Goal: Task Accomplishment & Management: Manage account settings

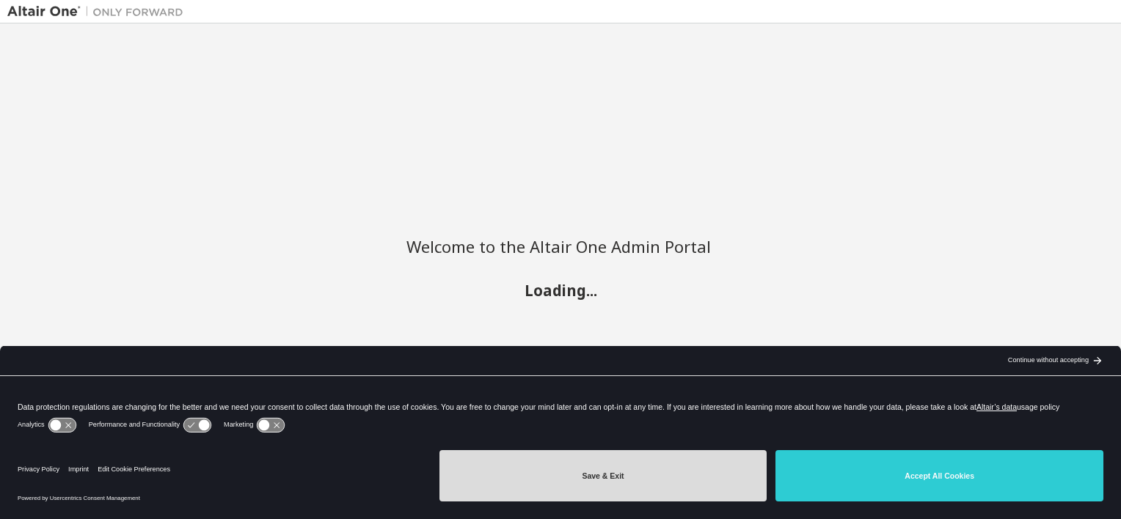
click at [645, 472] on button "Save & Exit" at bounding box center [603, 475] width 328 height 51
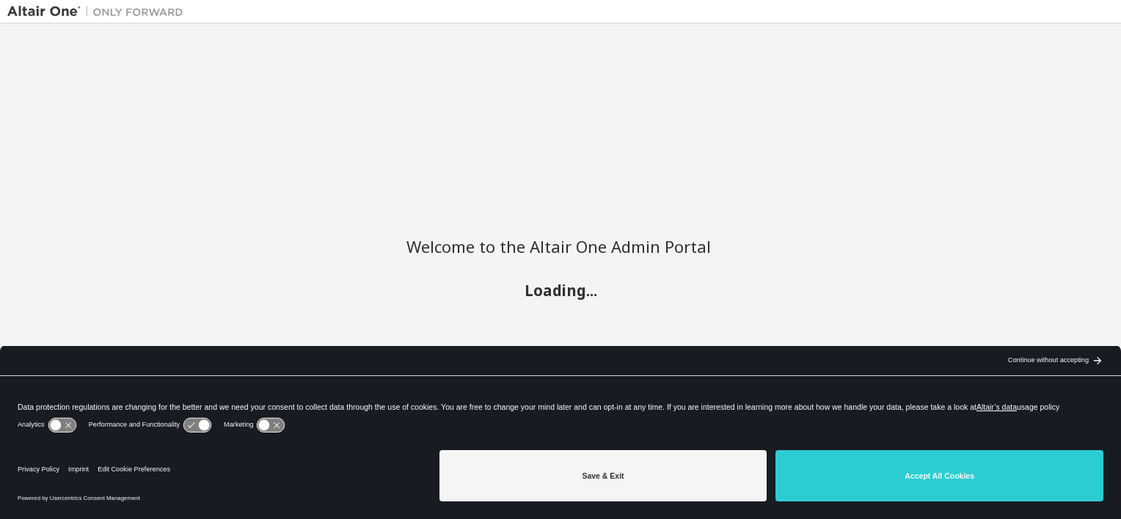
click at [682, 487] on div "Privacy Website Terms of Use Cookie Consent © 2025 Altair Engineering, Inc. All…" at bounding box center [560, 499] width 1121 height 42
click at [871, 469] on div "Welcome to the Altair One Admin Portal Loading..." at bounding box center [560, 249] width 1121 height 453
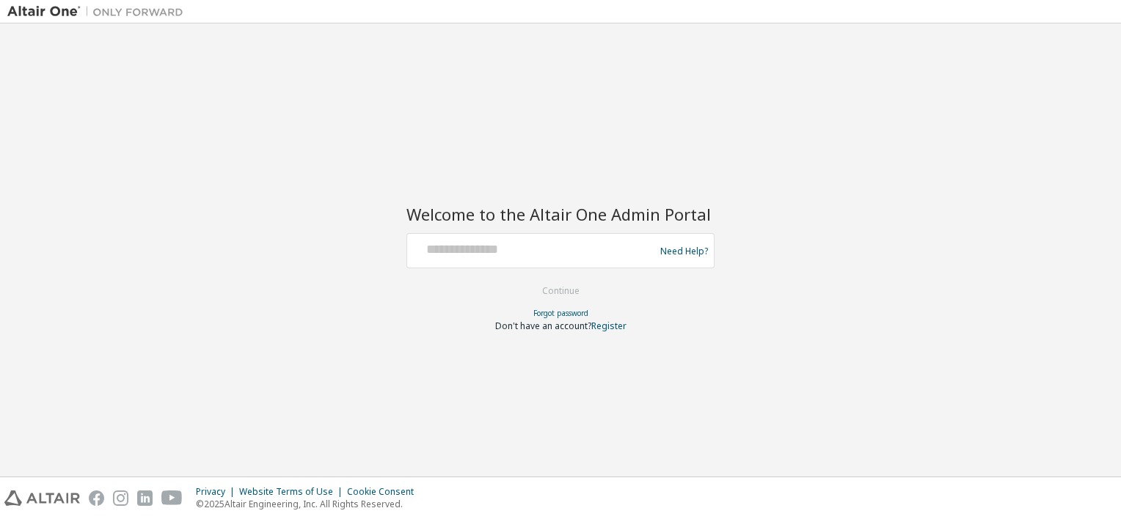
click at [552, 258] on div at bounding box center [533, 251] width 240 height 28
click at [566, 260] on div at bounding box center [533, 251] width 240 height 28
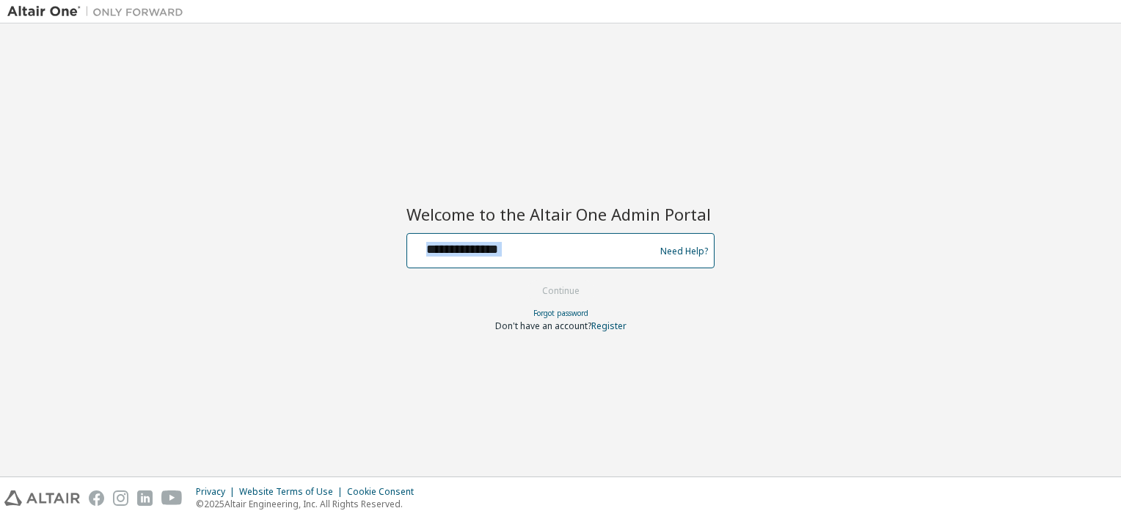
click at [541, 241] on input "text" at bounding box center [533, 247] width 240 height 21
type input "**********"
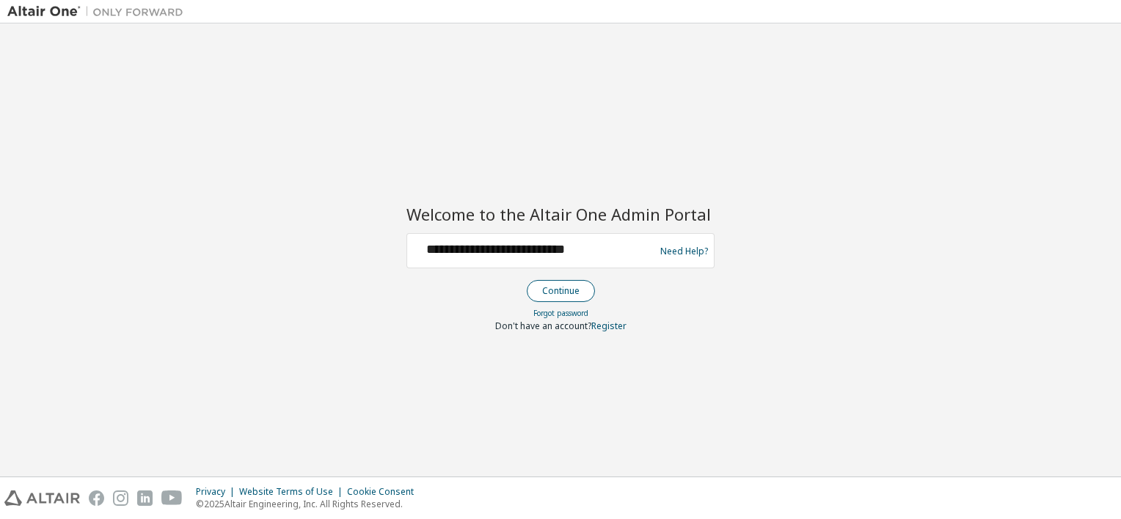
click at [560, 293] on button "Continue" at bounding box center [561, 291] width 68 height 22
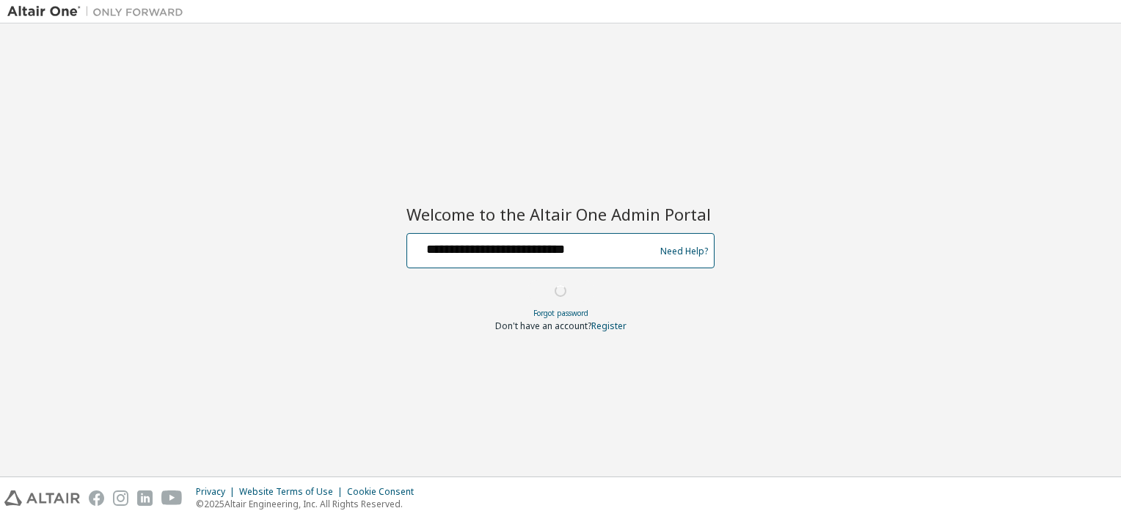
drag, startPoint x: 635, startPoint y: 243, endPoint x: 60, endPoint y: 285, distance: 576.6
click at [60, 285] on div "**********" at bounding box center [560, 250] width 1106 height 439
click at [514, 253] on input "text" at bounding box center [533, 247] width 240 height 21
type input "**********"
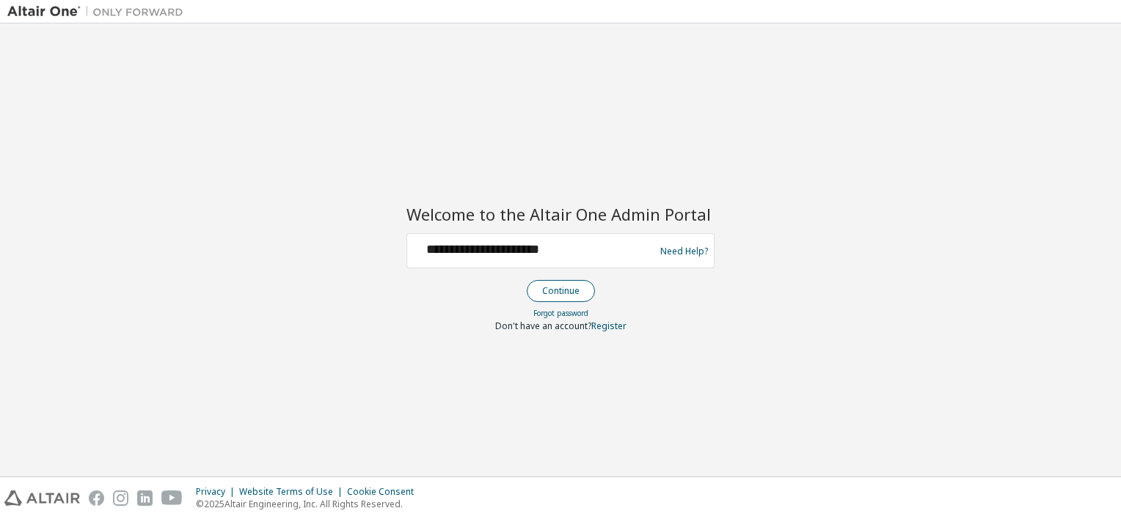
click at [560, 291] on button "Continue" at bounding box center [561, 291] width 68 height 22
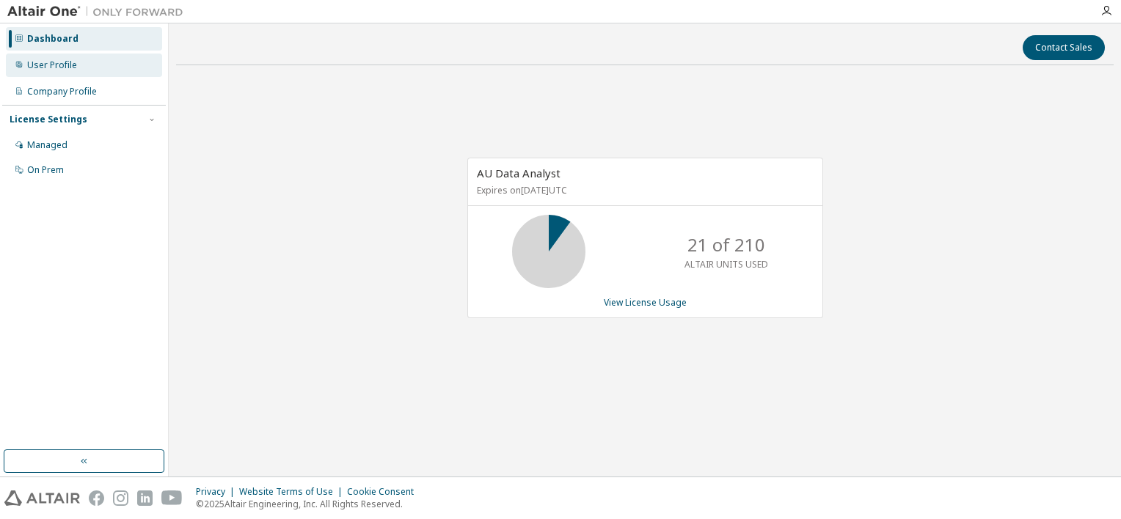
click at [62, 70] on div "User Profile" at bounding box center [52, 65] width 50 height 12
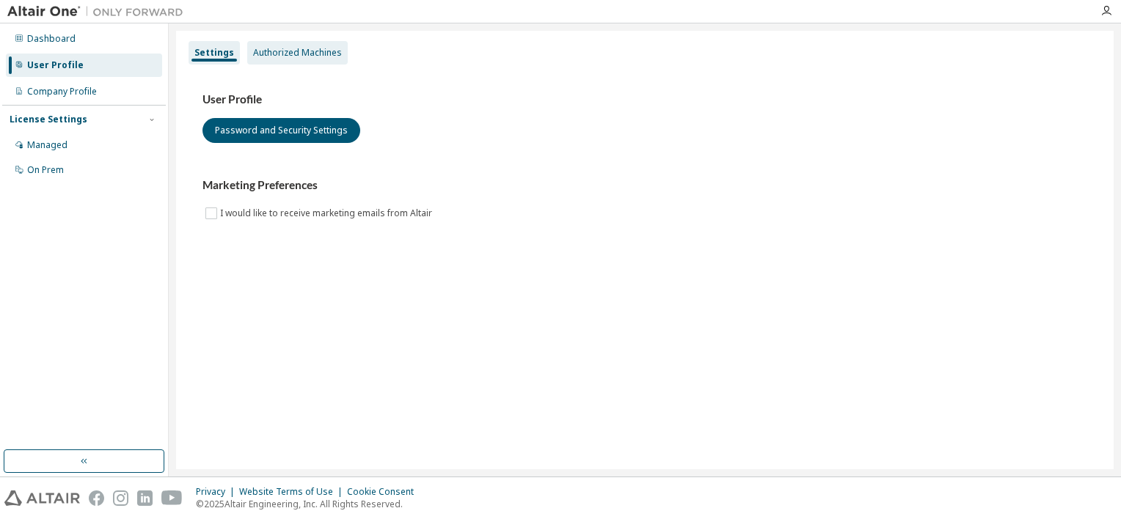
click at [297, 54] on div "Authorized Machines" at bounding box center [297, 53] width 89 height 12
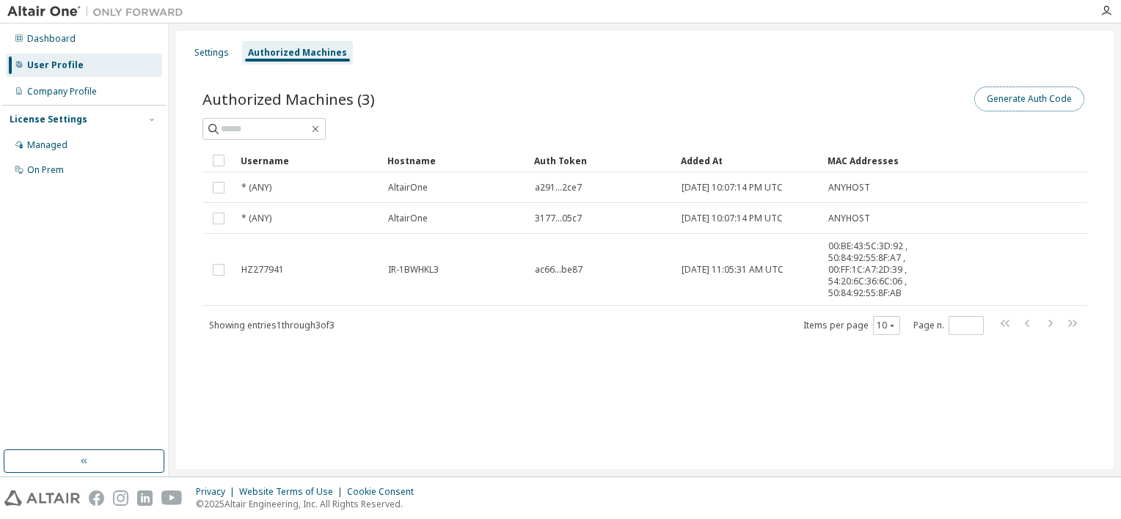
click at [1021, 106] on button "Generate Auth Code" at bounding box center [1029, 99] width 110 height 25
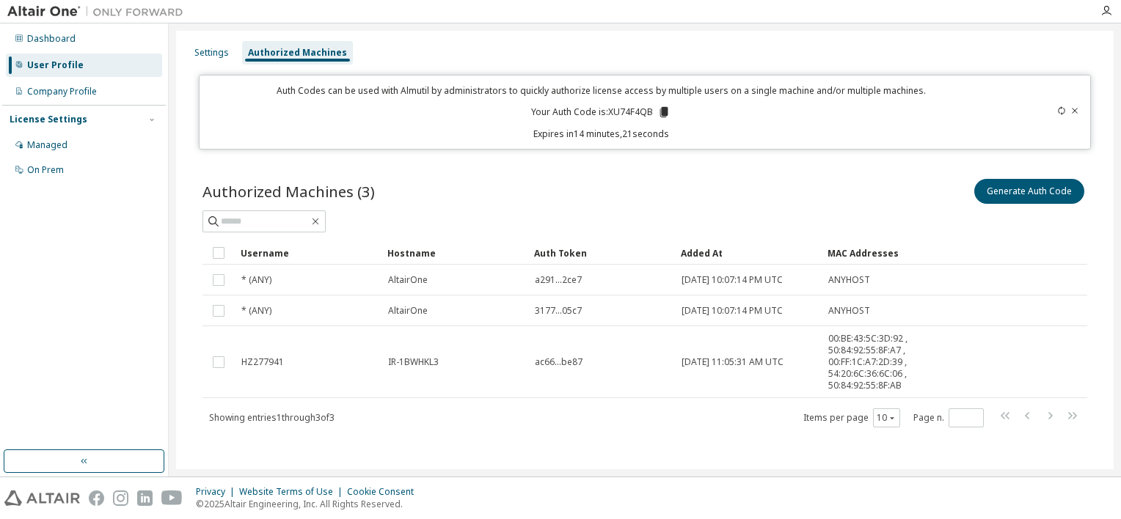
click at [665, 109] on icon at bounding box center [664, 112] width 8 height 10
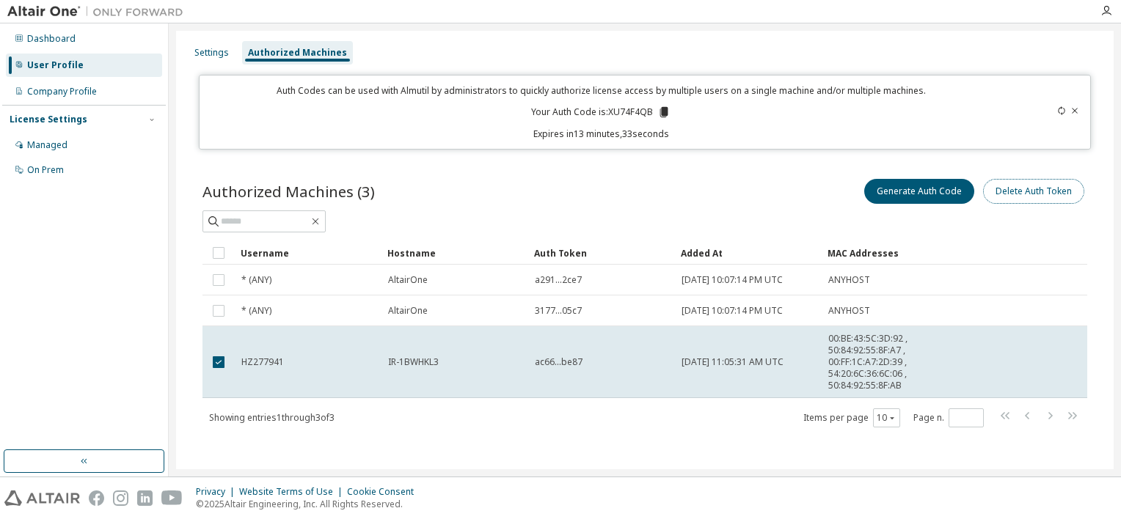
click at [1012, 194] on button "Delete Auth Token" at bounding box center [1033, 191] width 101 height 25
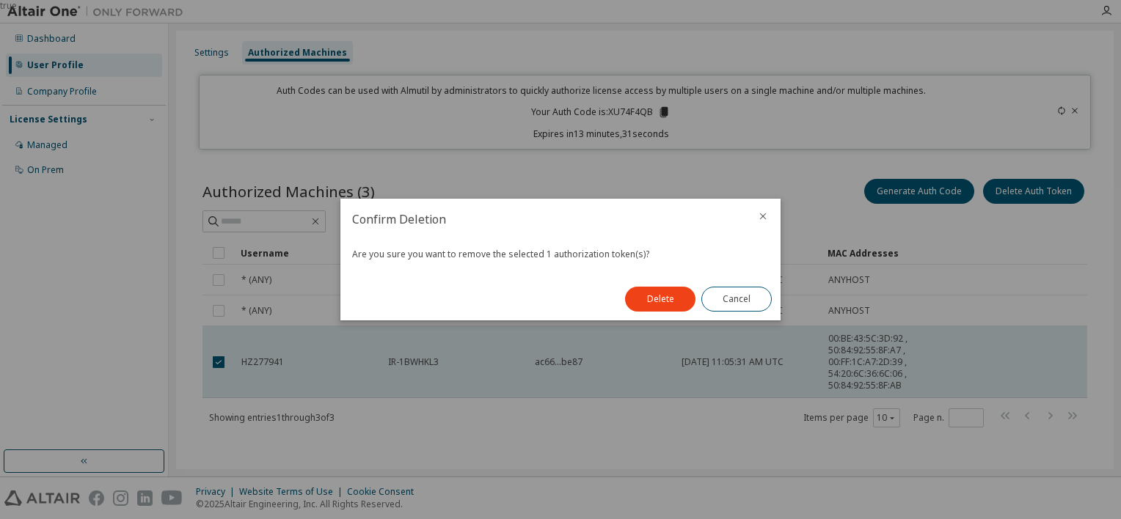
click at [912, 285] on div "true" at bounding box center [560, 259] width 1121 height 519
click at [769, 267] on div "Are you sure you want to remove the selected 1 authorization token(s)?" at bounding box center [560, 259] width 440 height 38
click at [655, 299] on button "Delete" at bounding box center [660, 299] width 70 height 25
